Goal: Complete application form: Complete application form

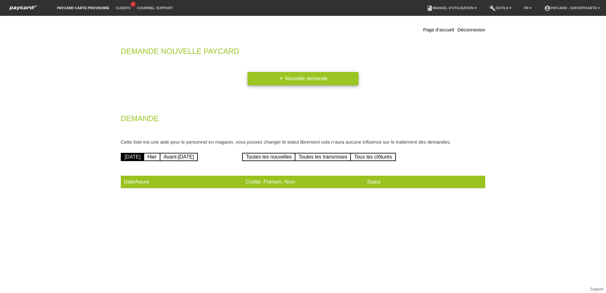
click at [276, 82] on link "add Nouvelle demande" at bounding box center [303, 78] width 111 height 13
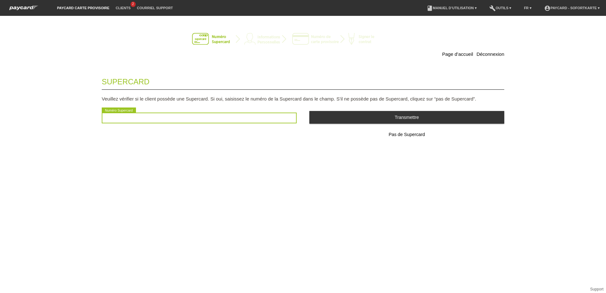
click at [196, 114] on input "text" at bounding box center [199, 118] width 195 height 11
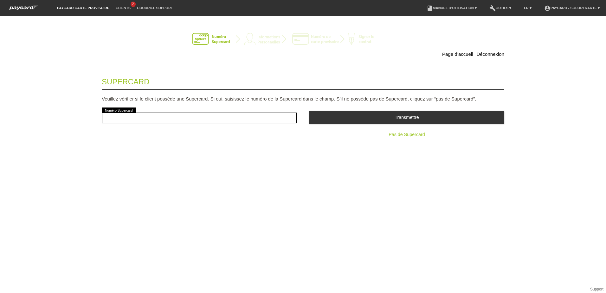
click at [410, 132] on span "Pas de Supercard" at bounding box center [407, 134] width 36 height 5
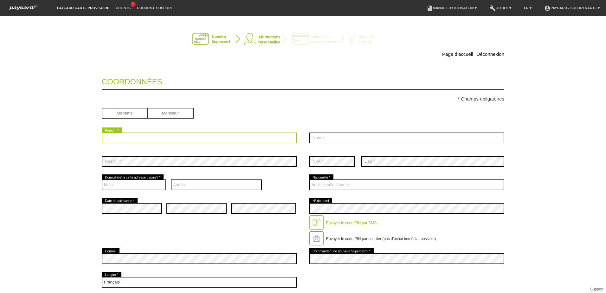
click at [175, 137] on input "text" at bounding box center [199, 138] width 195 height 11
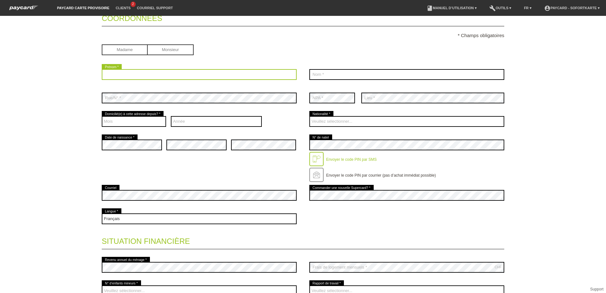
scroll to position [95, 0]
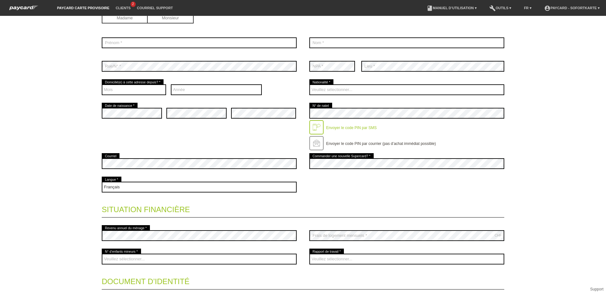
click at [288, 149] on div "error Date de naissance * error error error" at bounding box center [303, 126] width 403 height 50
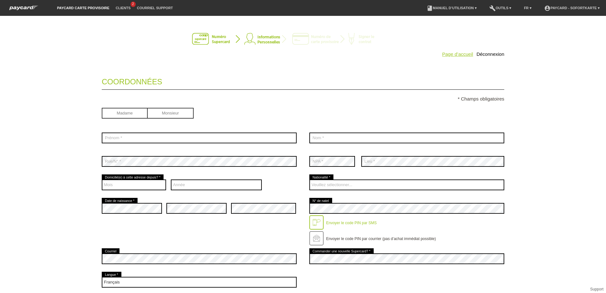
click at [459, 56] on link "Page d’accueil" at bounding box center [457, 53] width 31 height 5
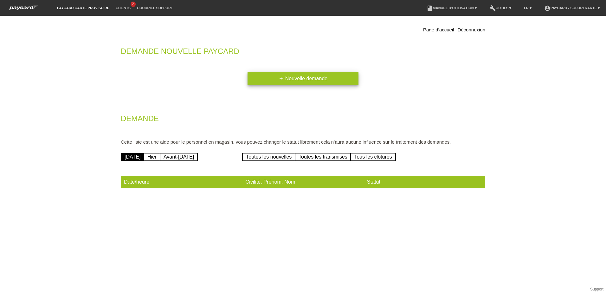
click at [315, 81] on link "add Nouvelle demande" at bounding box center [303, 78] width 111 height 13
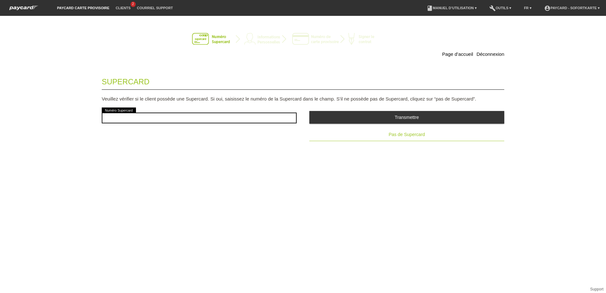
click at [413, 130] on button "Pas de Supercard" at bounding box center [407, 134] width 195 height 13
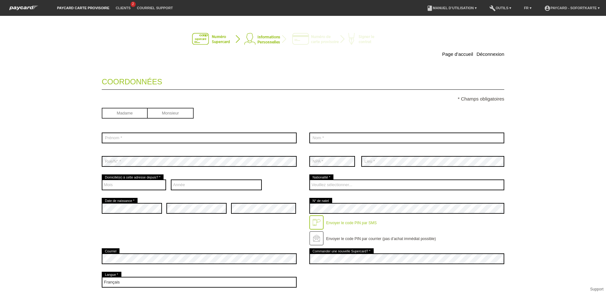
click at [155, 113] on input "radio" at bounding box center [171, 113] width 46 height 10
radio input "true"
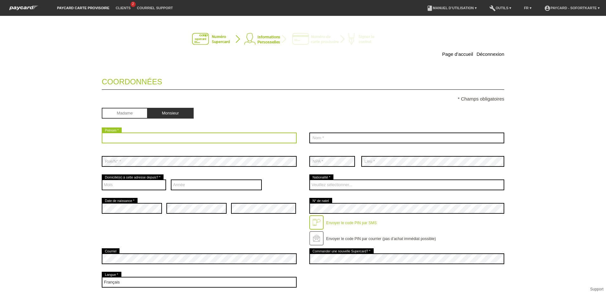
click at [153, 140] on input "text" at bounding box center [199, 138] width 195 height 11
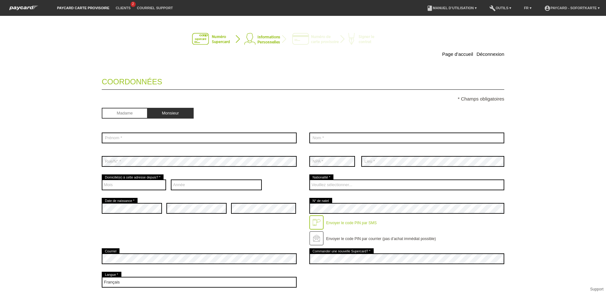
click at [118, 4] on li "Clients 2" at bounding box center [123, 8] width 21 height 16
click at [119, 7] on link "Clients" at bounding box center [123, 8] width 21 height 4
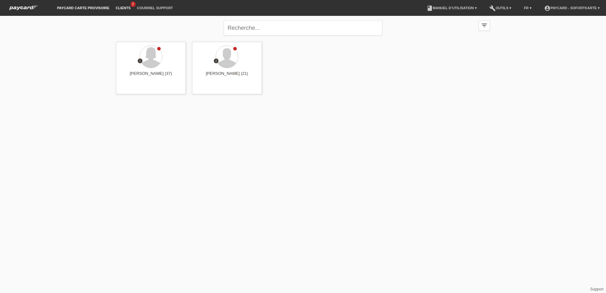
click at [54, 7] on link "paycard carte provisoire" at bounding box center [83, 8] width 59 height 4
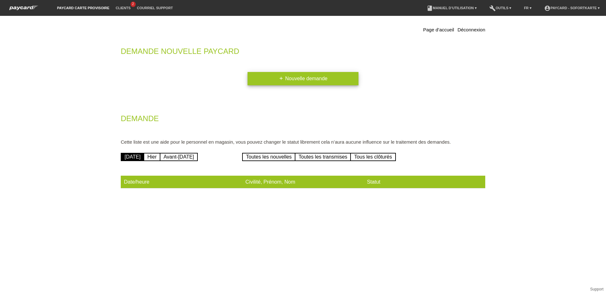
click at [299, 77] on link "add Nouvelle demande" at bounding box center [303, 78] width 111 height 13
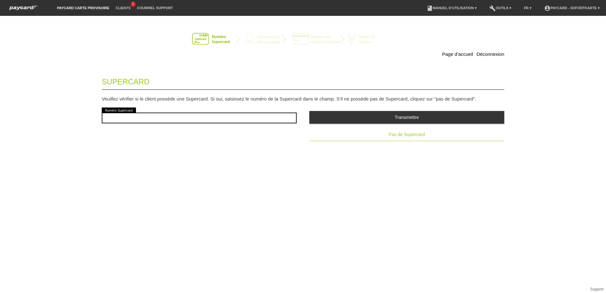
click at [411, 131] on button "Pas de Supercard" at bounding box center [407, 134] width 195 height 13
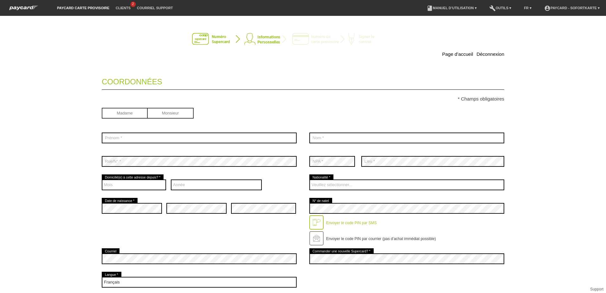
click at [166, 114] on input "radio" at bounding box center [171, 113] width 46 height 10
radio input "true"
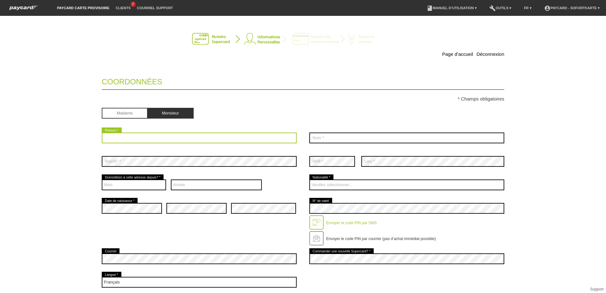
click at [156, 138] on input "text" at bounding box center [199, 138] width 195 height 11
click at [209, 139] on input "text" at bounding box center [199, 138] width 195 height 11
type input "Rayan"
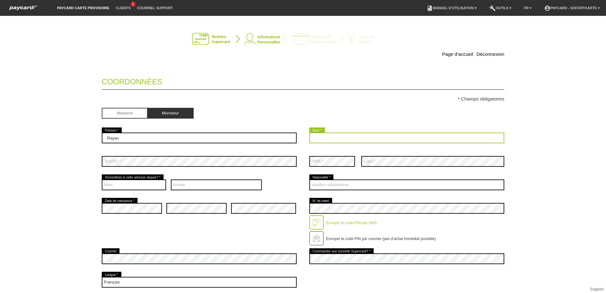
click at [370, 135] on input "text" at bounding box center [407, 138] width 195 height 11
type input "O"
type input "Mosbahi"
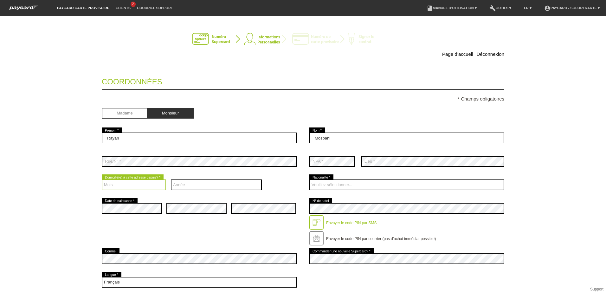
click at [140, 187] on select "Mois 01 02 03 04 05 06 07 08 09 10 11 12" at bounding box center [134, 184] width 64 height 11
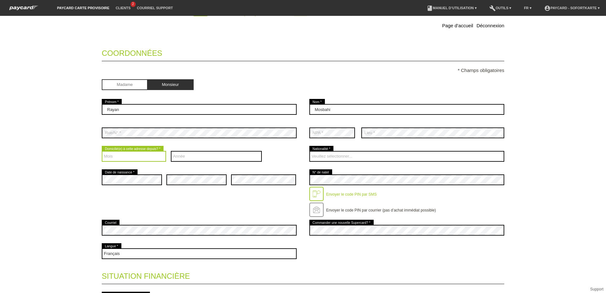
scroll to position [63, 0]
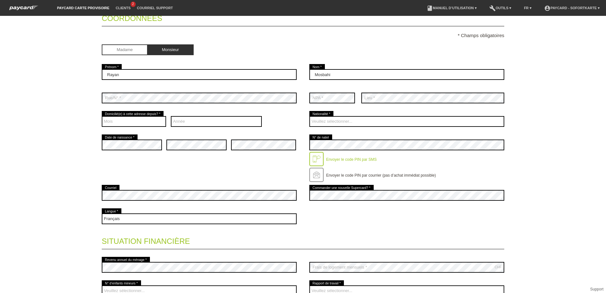
click at [342, 157] on div "Envoyer le code PIN par SMS" at bounding box center [350, 157] width 53 height 10
click at [278, 160] on div "error Date de naissance * error error error" at bounding box center [303, 158] width 403 height 50
click at [297, 194] on div "error Courriel error Commander une nouvelle Supercard? *" at bounding box center [303, 195] width 403 height 23
click at [269, 165] on div "error Date de naissance * error error error" at bounding box center [303, 158] width 403 height 50
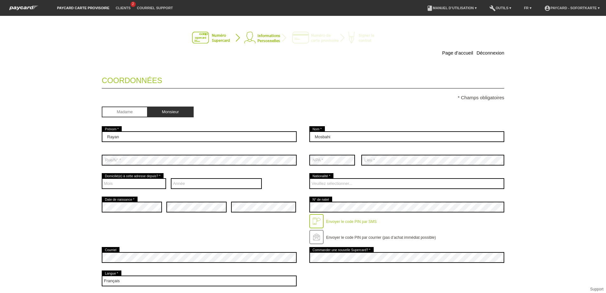
scroll to position [0, 0]
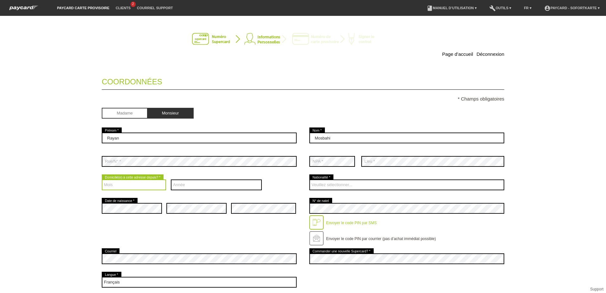
click at [144, 184] on select "Mois 01 02 03 04 05 06 07 08 09 10 11 12" at bounding box center [134, 184] width 64 height 11
select select "10"
click at [102, 179] on select "Mois 01 02 03 04 05 06 07 08 09 10 11 12" at bounding box center [134, 184] width 64 height 11
click at [182, 186] on select "Année 2025 2024 2023 2022 2021 2020 2019 2018 2017 2016" at bounding box center [216, 184] width 91 height 11
select select "2024"
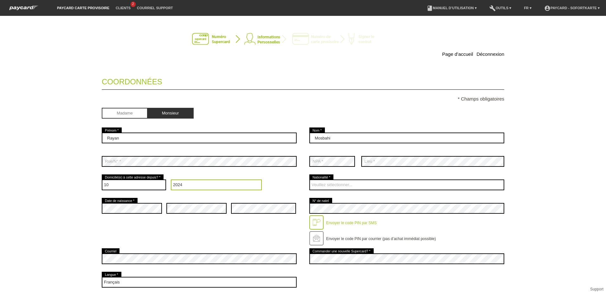
click at [171, 179] on select "Année 2025 2024 2023 2022 2021 2020 2019 2018 2017 2016" at bounding box center [216, 184] width 91 height 11
click at [150, 221] on div "error Date de naissance * error error error" at bounding box center [303, 222] width 403 height 50
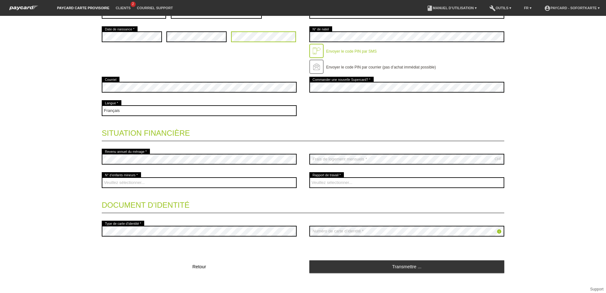
scroll to position [178, 0]
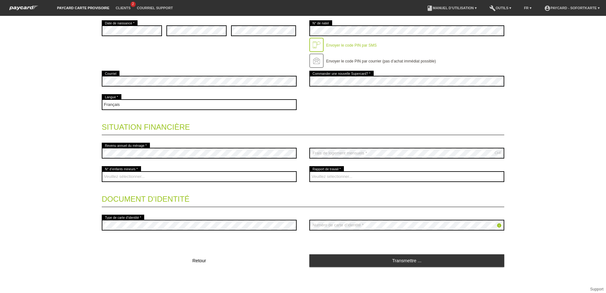
click at [192, 125] on legend "Situation financière" at bounding box center [303, 125] width 403 height 19
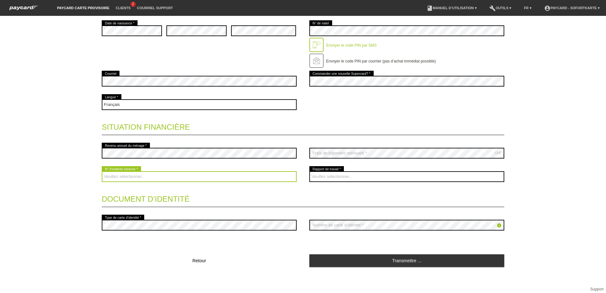
click at [199, 172] on select "Veuillez sélectionner... 0 1 2 3 4 5 6 7 8 9" at bounding box center [199, 176] width 195 height 11
select select "0"
click at [102, 171] on select "Veuillez sélectionner... 0 1 2 3 4 5 6 7 8 9" at bounding box center [199, 176] width 195 height 11
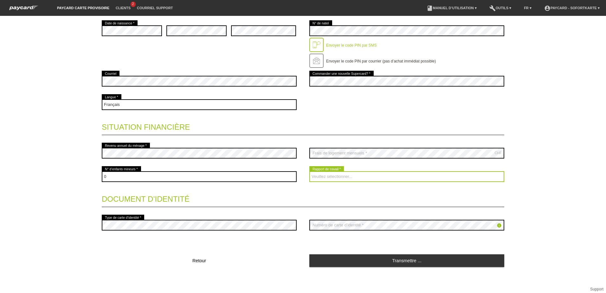
click at [338, 177] on select "Veuillez sélectionner... A durée indéterminée A durée déterminée Apprenti/étudi…" at bounding box center [407, 176] width 195 height 11
select select "INDEPENDENT"
click at [310, 171] on select "Veuillez sélectionner... A durée indéterminée A durée déterminée Apprenti/étudi…" at bounding box center [407, 176] width 195 height 11
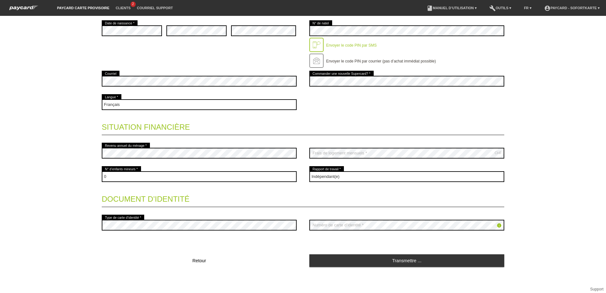
click at [386, 168] on div "Veuillez sélectionner... A durée indéterminée A durée déterminée Apprenti/étudi…" at bounding box center [407, 176] width 195 height 23
click at [294, 205] on legend "Document d’identité" at bounding box center [303, 197] width 403 height 19
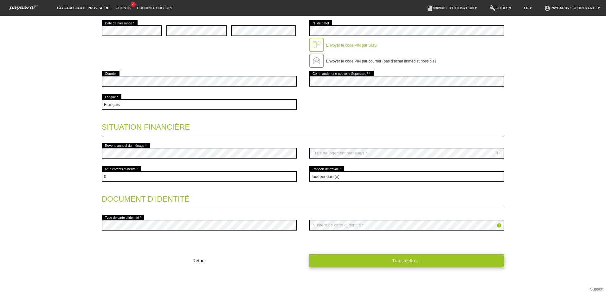
click at [361, 257] on link "Transmettre ..." at bounding box center [407, 260] width 195 height 12
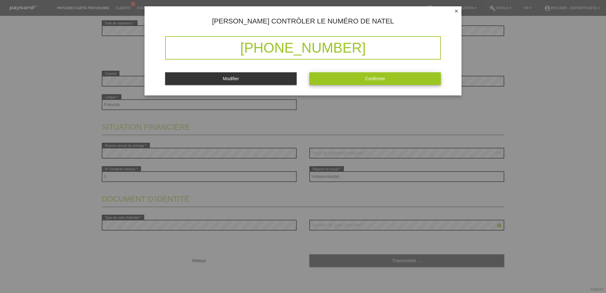
click at [377, 81] on button "Confirmer" at bounding box center [376, 78] width 132 height 12
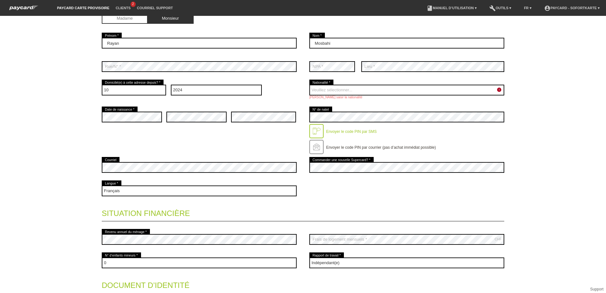
scroll to position [95, 0]
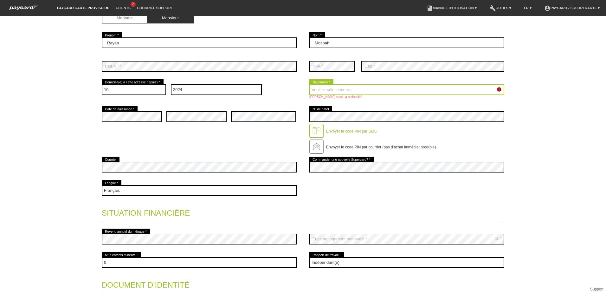
click at [338, 90] on select "Veuillez sélectionner... Suisse Allemagne Autriche Liechtenstein ------------ A…" at bounding box center [407, 89] width 195 height 11
select select "CH"
click at [310, 84] on select "Veuillez sélectionner... Suisse Allemagne Autriche Liechtenstein ------------ A…" at bounding box center [407, 89] width 195 height 11
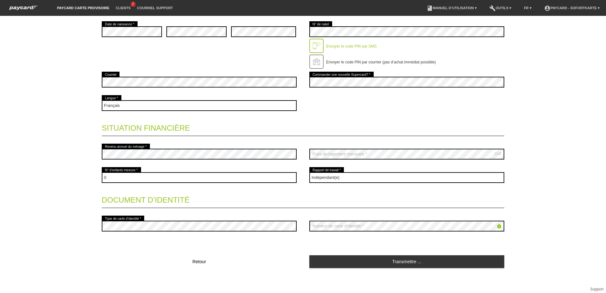
scroll to position [181, 0]
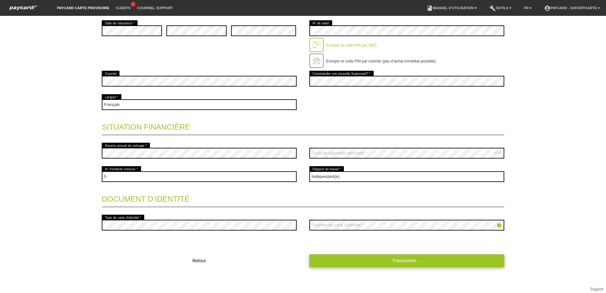
click at [367, 260] on link "Transmettre ..." at bounding box center [407, 260] width 195 height 12
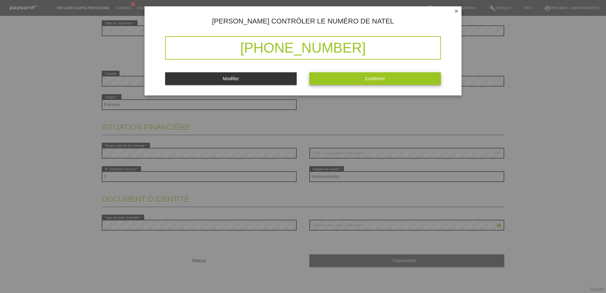
click at [377, 78] on span "Confirmer" at bounding box center [375, 78] width 20 height 5
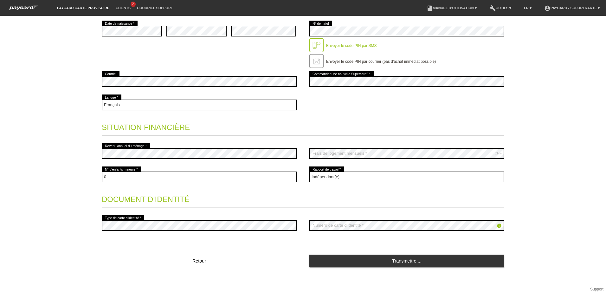
scroll to position [191, 0]
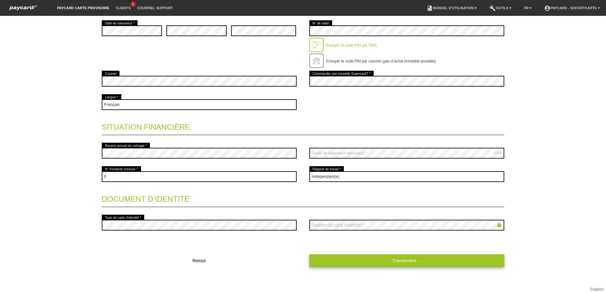
click at [384, 264] on link "Transmettre ..." at bounding box center [407, 260] width 195 height 12
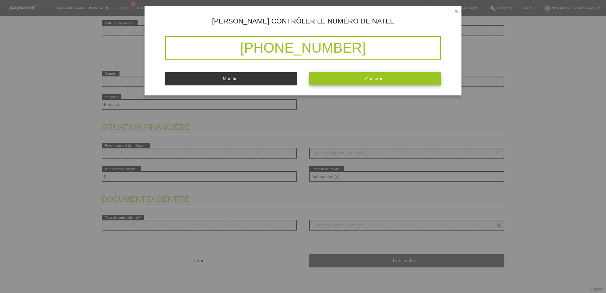
click at [357, 75] on button "Confirmer" at bounding box center [376, 78] width 132 height 12
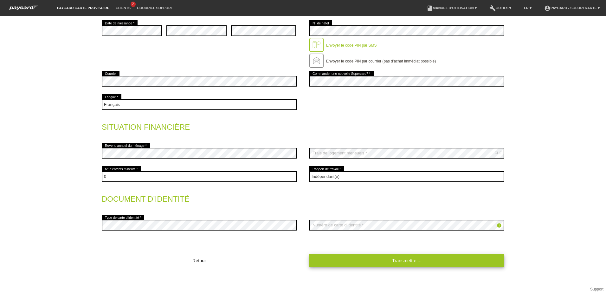
click at [323, 256] on link "Transmettre ..." at bounding box center [407, 260] width 195 height 12
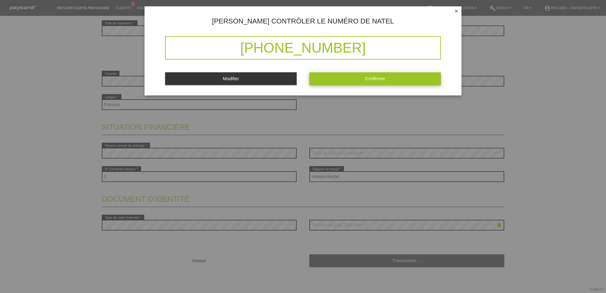
click at [341, 81] on button "Confirmer" at bounding box center [376, 78] width 132 height 12
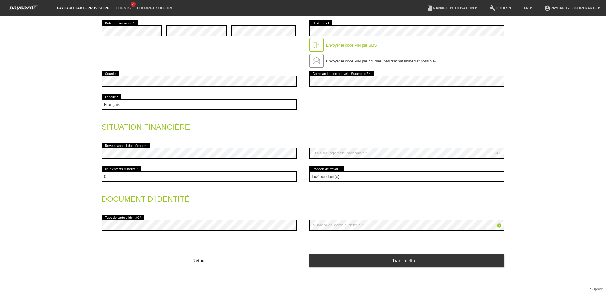
click at [390, 261] on link "Transmettre ..." at bounding box center [407, 260] width 195 height 12
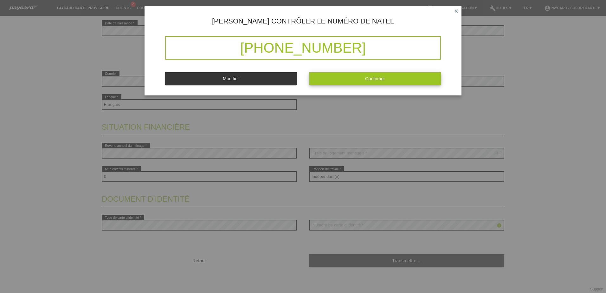
click at [337, 81] on button "Confirmer" at bounding box center [376, 78] width 132 height 12
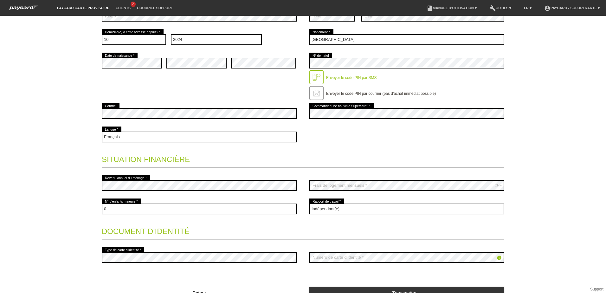
scroll to position [159, 0]
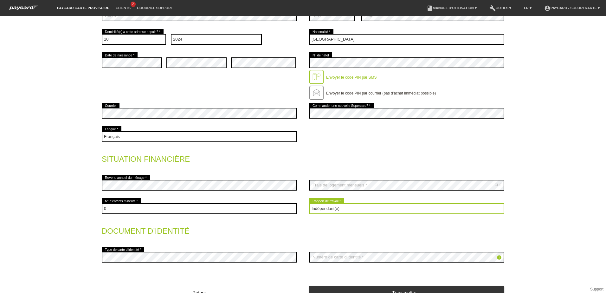
click at [325, 206] on select "Veuillez sélectionner... A durée indéterminée A durée déterminée Apprenti/étudi…" at bounding box center [407, 208] width 195 height 11
click at [310, 203] on select "Veuillez sélectionner... A durée indéterminée A durée déterminée Apprenti/étudi…" at bounding box center [407, 208] width 195 height 11
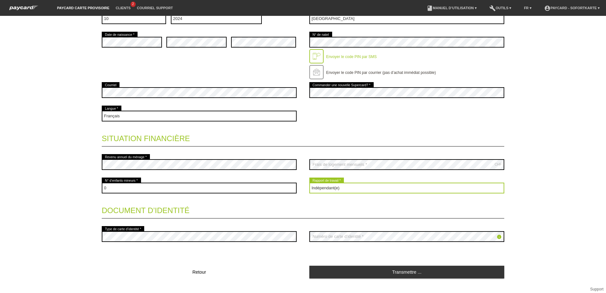
scroll to position [191, 0]
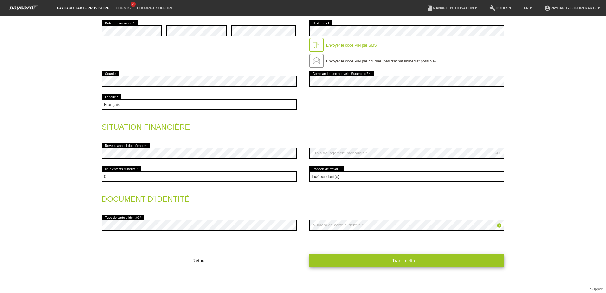
click at [362, 258] on link "Transmettre ..." at bounding box center [407, 260] width 195 height 12
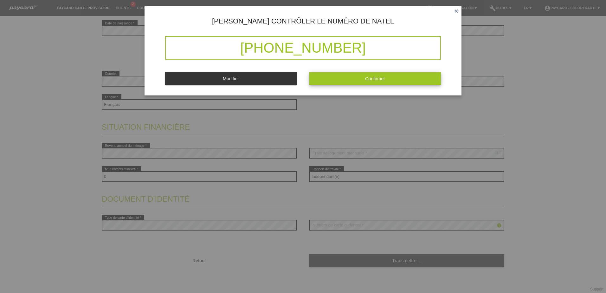
click at [347, 77] on button "Confirmer" at bounding box center [376, 78] width 132 height 12
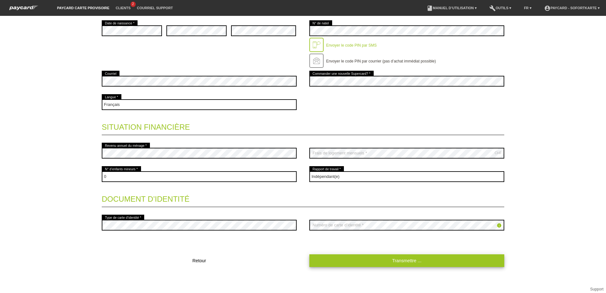
click at [318, 264] on link "Transmettre ..." at bounding box center [407, 260] width 195 height 12
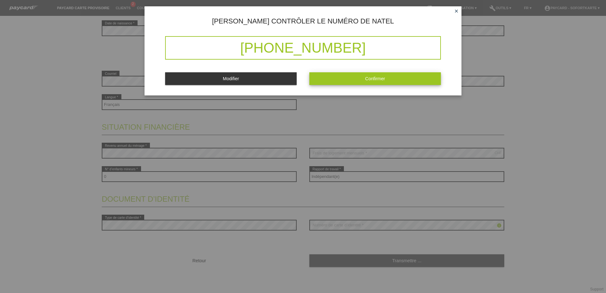
click at [331, 82] on button "Confirmer" at bounding box center [376, 78] width 132 height 12
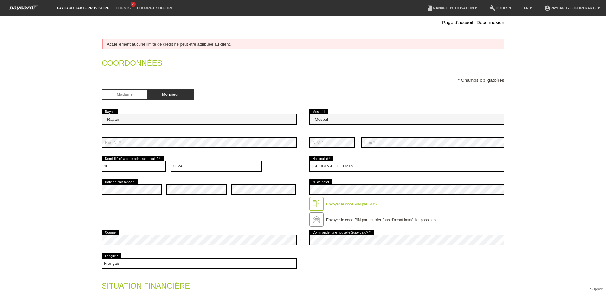
scroll to position [0, 0]
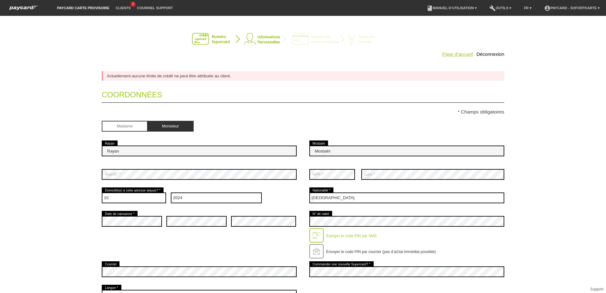
click at [463, 53] on link "Page d’accueil" at bounding box center [457, 53] width 31 height 5
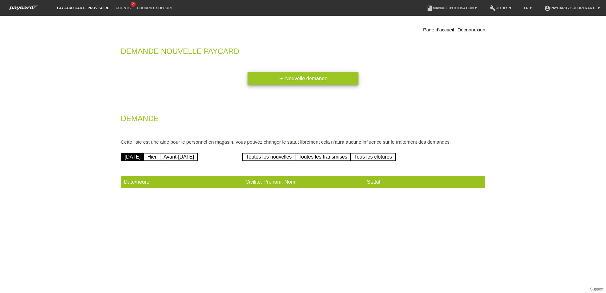
click at [251, 78] on link "add Nouvelle demande" at bounding box center [303, 78] width 111 height 13
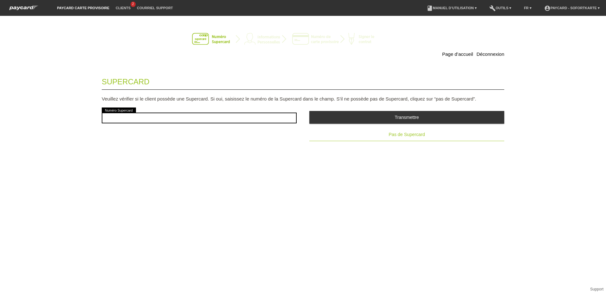
click at [384, 133] on button "Pas de Supercard" at bounding box center [407, 134] width 195 height 13
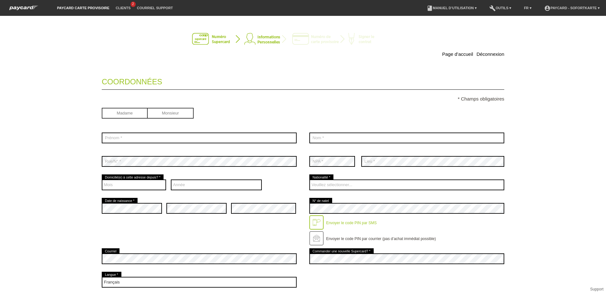
click at [172, 111] on input "radio" at bounding box center [171, 113] width 46 height 10
radio input "true"
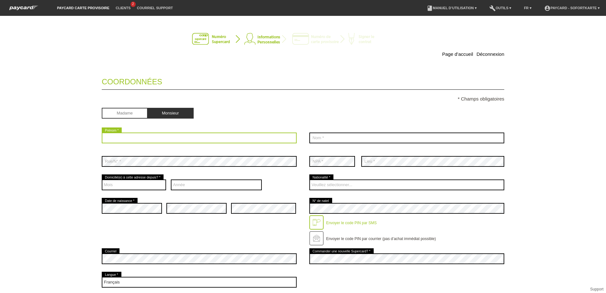
click at [148, 139] on input "text" at bounding box center [199, 138] width 195 height 11
type input "Rayan"
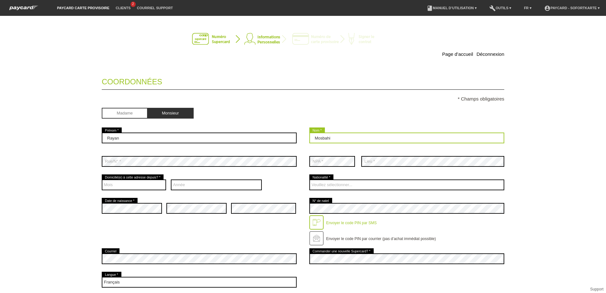
type input "Mosbahi"
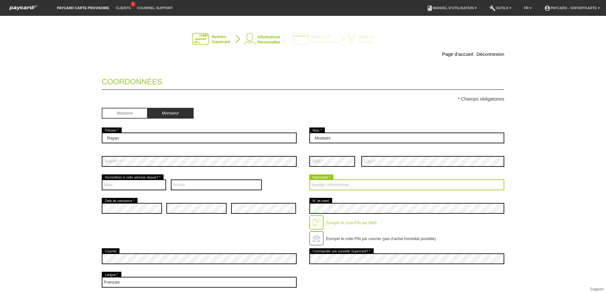
click at [387, 180] on select "Veuillez sélectionner... Suisse Allemagne Autriche Liechtenstein ------------ A…" at bounding box center [407, 184] width 195 height 11
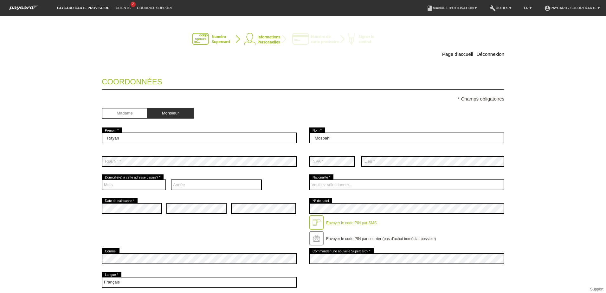
click at [285, 188] on div "Mois 01 02 03 04 05 06 07 08 09" at bounding box center [199, 184] width 195 height 23
click at [155, 185] on select "Mois 01 02 03 04 05 06 07 08 09 10 11 12" at bounding box center [134, 184] width 64 height 11
select select "10"
click at [102, 179] on select "Mois 01 02 03 04 05 06 07 08 09 10 11 12" at bounding box center [134, 184] width 64 height 11
click at [193, 179] on div "Année 2025 2024 2023 2022 2021 2020 2019 2018 2017 2016 2015 2014" at bounding box center [216, 184] width 91 height 23
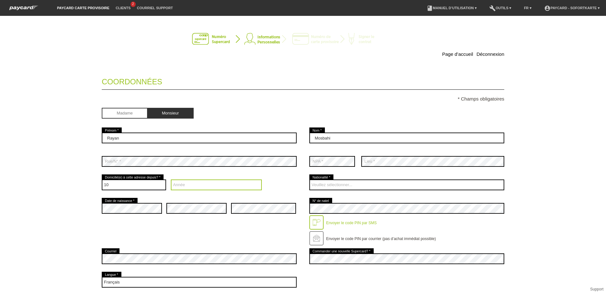
click at [193, 187] on select "Année 2025 2024 2023 2022 2021 2020 2019 2018 2017 2016" at bounding box center [216, 184] width 91 height 11
select select "2024"
click at [171, 179] on select "Année 2025 2024 2023 2022 2021 2020 2019 2018 2017 2016" at bounding box center [216, 184] width 91 height 11
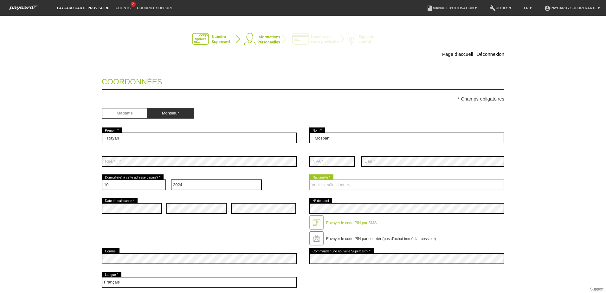
click at [332, 181] on select "Veuillez sélectionner... Suisse Allemagne Autriche Liechtenstein ------------ A…" at bounding box center [407, 184] width 195 height 11
select select "CH"
click at [310, 179] on select "Veuillez sélectionner... Suisse Allemagne Autriche Liechtenstein ------------ A…" at bounding box center [407, 184] width 195 height 11
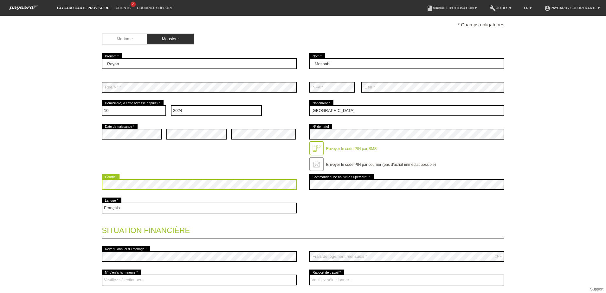
scroll to position [63, 0]
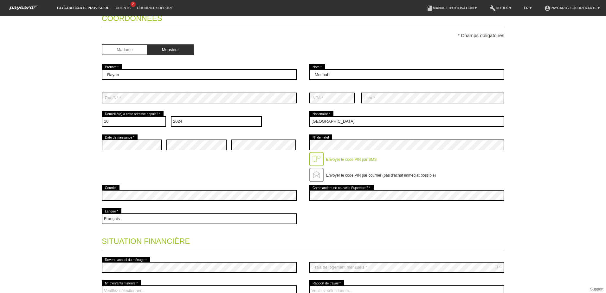
click at [246, 178] on div "error Date de naissance * error error error" at bounding box center [303, 158] width 403 height 50
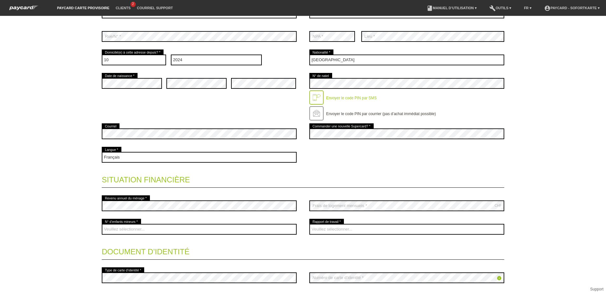
scroll to position [127, 0]
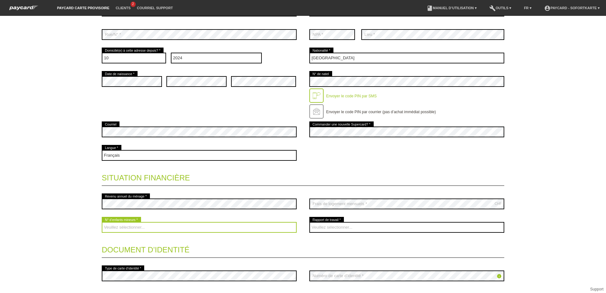
click at [208, 230] on select "Veuillez sélectionner... 0 1 2 3 4 5 6 7 8 9" at bounding box center [199, 227] width 195 height 11
select select "0"
click at [102, 222] on select "Veuillez sélectionner... 0 1 2 3 4 5 6 7 8 9" at bounding box center [199, 227] width 195 height 11
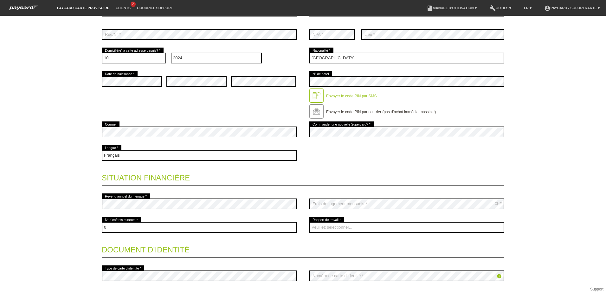
click at [329, 233] on div "Veuillez sélectionner... A durée indéterminée A durée déterminée Apprenti/étudi…" at bounding box center [407, 227] width 195 height 23
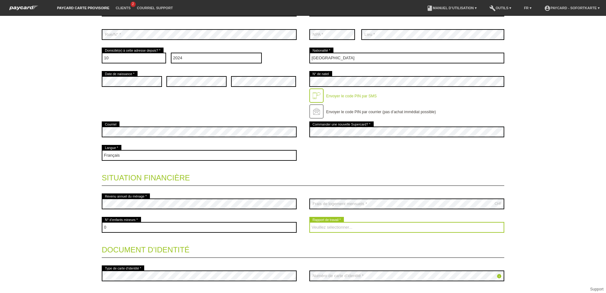
click at [329, 229] on select "Veuillez sélectionner... A durée indéterminée A durée déterminée Apprenti/étudi…" at bounding box center [407, 227] width 195 height 11
select select "INDEPENDENT"
click at [310, 222] on select "Veuillez sélectionner... A durée indéterminée A durée déterminée Apprenti/étudi…" at bounding box center [407, 227] width 195 height 11
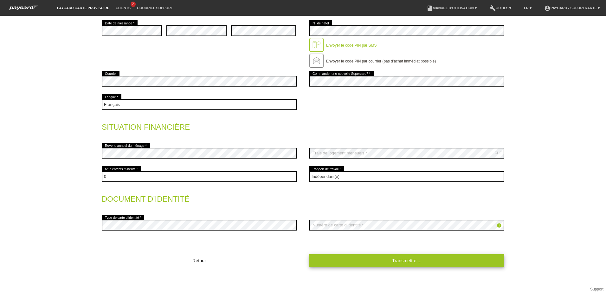
click at [395, 262] on link "Transmettre ..." at bounding box center [407, 260] width 195 height 12
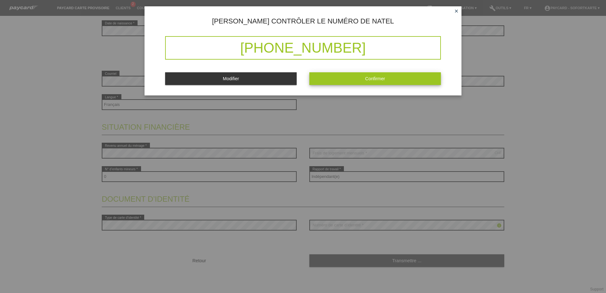
click at [389, 81] on button "Confirmer" at bounding box center [376, 78] width 132 height 12
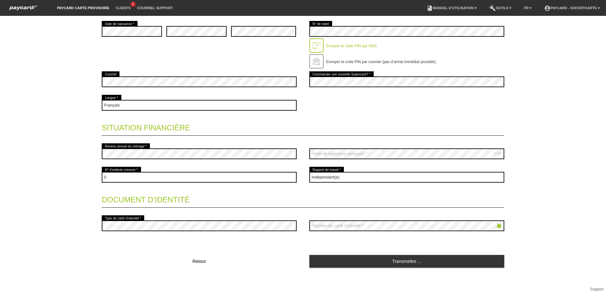
scroll to position [191, 0]
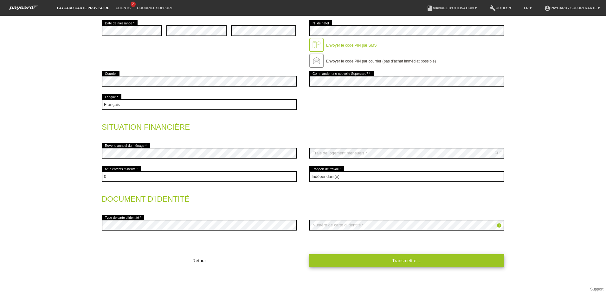
click at [336, 257] on link "Transmettre ..." at bounding box center [407, 260] width 195 height 12
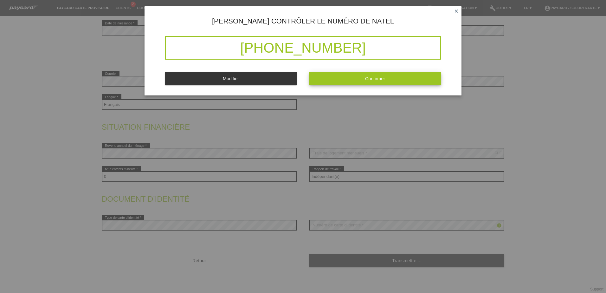
click at [361, 81] on button "Confirmer" at bounding box center [376, 78] width 132 height 12
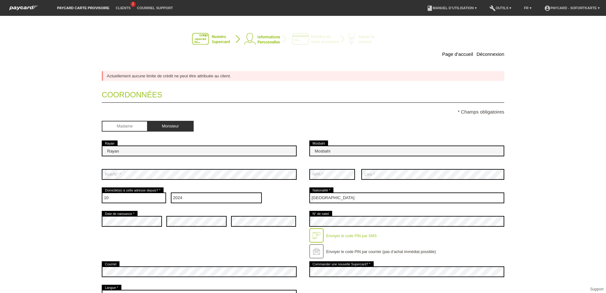
scroll to position [0, 0]
click at [171, 109] on fieldset "Coordonnées * Champs obligatoires Madame Monsieur Rayan error Rayan Mois" at bounding box center [303, 271] width 403 height 374
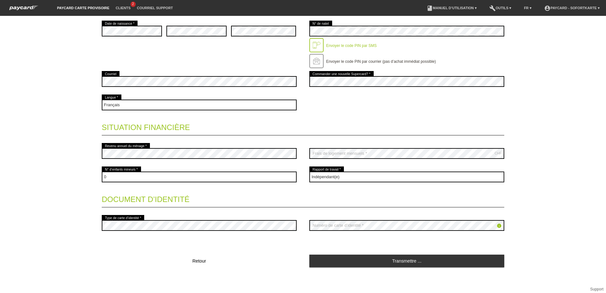
scroll to position [191, 0]
click at [591, 5] on li "account_circle paycard - Sofortkarte ▾" at bounding box center [572, 8] width 62 height 16
click at [593, 8] on link "account_circle paycard - Sofortkarte ▾" at bounding box center [572, 8] width 62 height 4
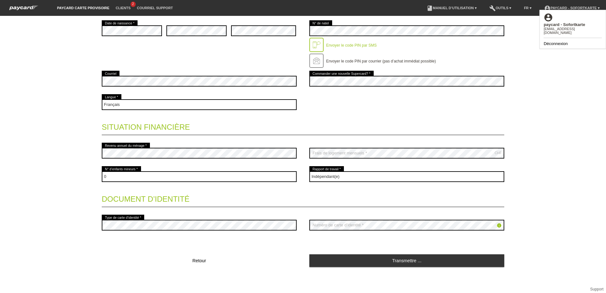
click at [569, 50] on div "Page d’accueil Déconnexion Actuellement aucune limite de crédit ne peut être at…" at bounding box center [303, 154] width 606 height 277
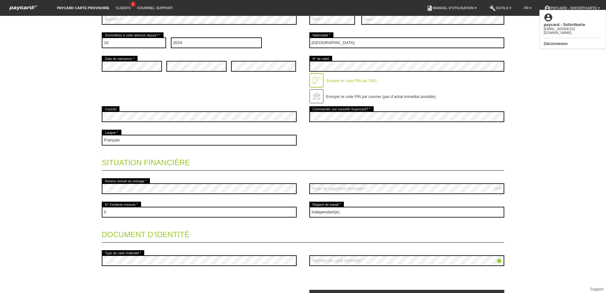
scroll to position [159, 0]
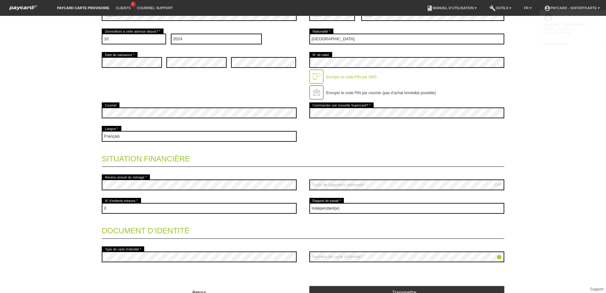
click at [433, 107] on div "error Commander une nouvelle Supercard? *" at bounding box center [407, 112] width 195 height 23
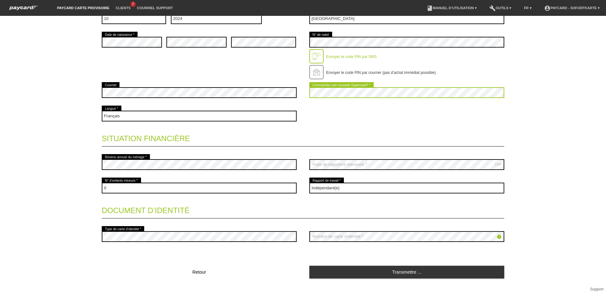
scroll to position [191, 0]
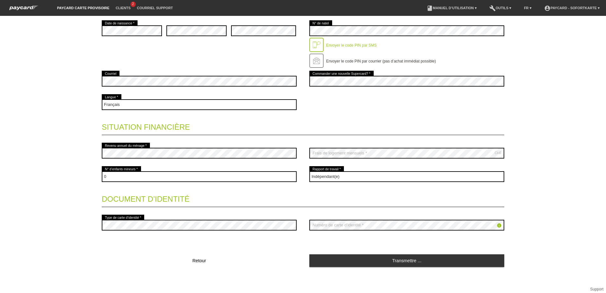
click at [498, 224] on icon "info" at bounding box center [499, 225] width 5 height 5
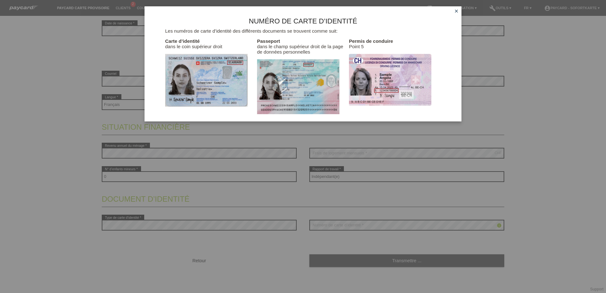
click at [516, 209] on div "Numéro de carte d’identité Les numéros de carte d’identité des différents docum…" at bounding box center [303, 146] width 606 height 293
click at [466, 264] on div "Numéro de carte d’identité Les numéros de carte d’identité des différents docum…" at bounding box center [303, 146] width 606 height 293
click at [458, 11] on icon "close" at bounding box center [456, 11] width 5 height 5
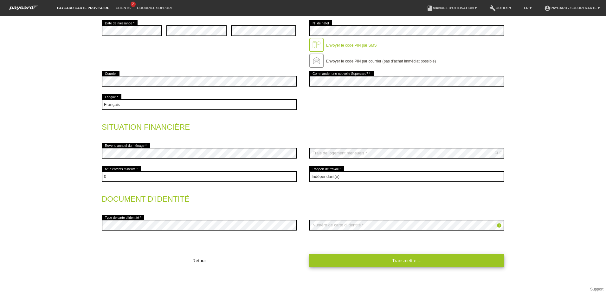
click at [395, 261] on link "Transmettre ..." at bounding box center [407, 260] width 195 height 12
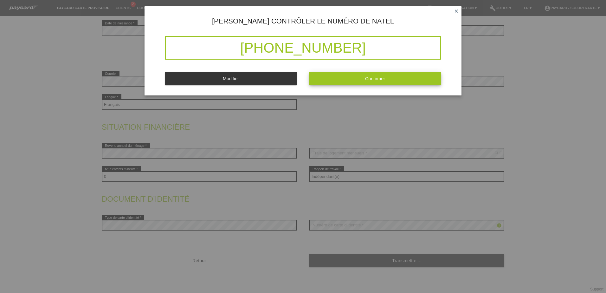
click at [341, 74] on button "Confirmer" at bounding box center [376, 78] width 132 height 12
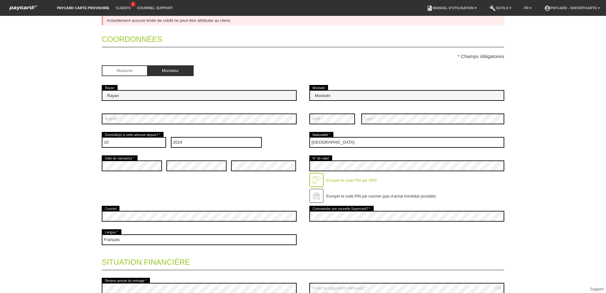
scroll to position [63, 0]
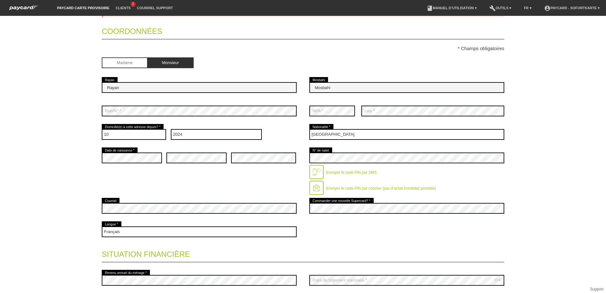
click at [324, 186] on div "Envoyer le code PIN par courrier (pas d’achat immédiat possible)" at bounding box center [380, 186] width 112 height 10
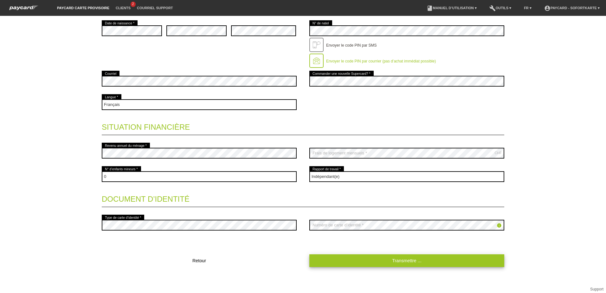
click at [428, 257] on link "Transmettre ..." at bounding box center [407, 260] width 195 height 12
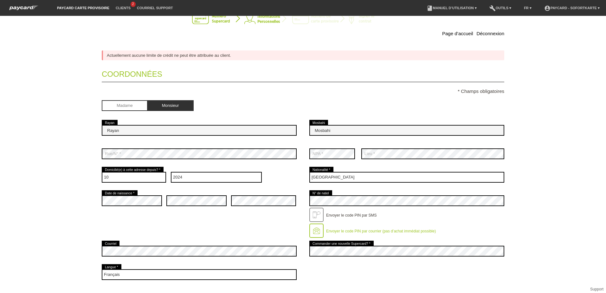
scroll to position [32, 0]
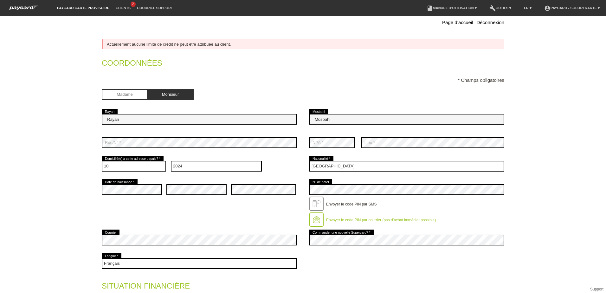
click at [291, 81] on p "* Champs obligatoires" at bounding box center [303, 79] width 403 height 5
click at [388, 87] on div at bounding box center [407, 85] width 195 height 5
click at [293, 91] on div "Madame Monsieur" at bounding box center [199, 95] width 195 height 12
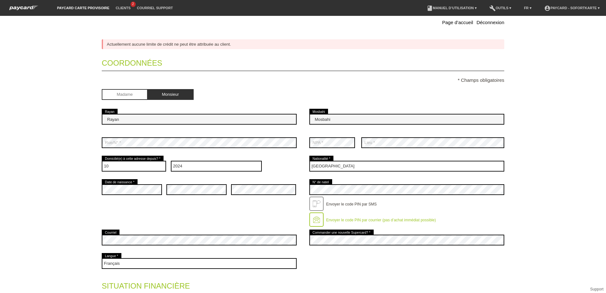
click at [223, 94] on div "Madame Monsieur" at bounding box center [199, 95] width 195 height 12
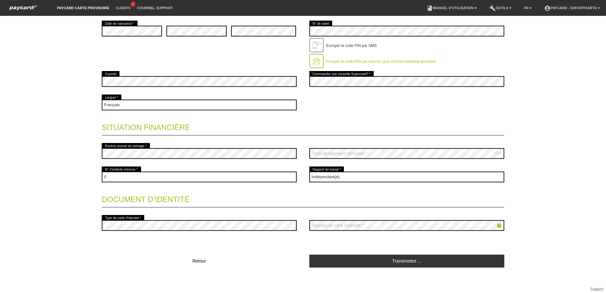
scroll to position [191, 0]
click at [269, 125] on legend "Situation financière" at bounding box center [303, 125] width 403 height 19
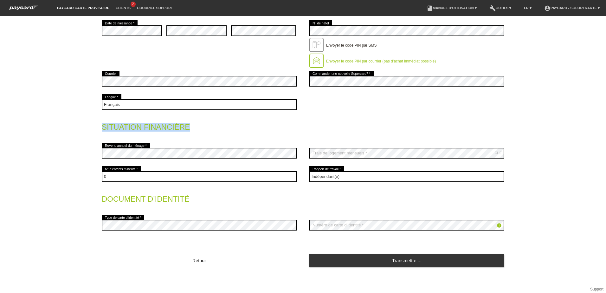
click at [269, 125] on legend "Situation financière" at bounding box center [303, 125] width 403 height 19
drag, startPoint x: 269, startPoint y: 125, endPoint x: 259, endPoint y: 125, distance: 9.5
click at [259, 125] on legend "Situation financière" at bounding box center [303, 125] width 403 height 19
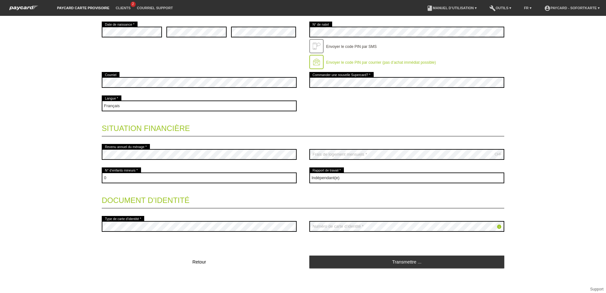
scroll to position [190, 0]
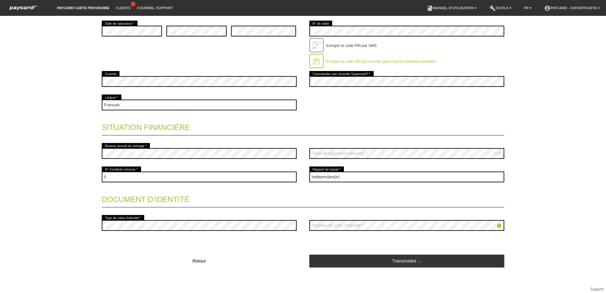
click at [502, 4] on li "build Outils ▾" at bounding box center [500, 8] width 28 height 16
click at [499, 7] on link "build Outils ▾" at bounding box center [500, 8] width 28 height 4
click at [458, 8] on link "book Manuel d’utilisation ▾" at bounding box center [452, 8] width 56 height 4
click at [409, 14] on nav "paycard carte provisoire Clients 2 Courriel Support menu account_circle paycard…" at bounding box center [303, 8] width 606 height 16
click at [401, 16] on div "Veuillez sélectionner... Suisse Allemagne Autriche Liechtenstein ------------ A…" at bounding box center [407, 7] width 195 height 23
